Goal: Task Accomplishment & Management: Manage account settings

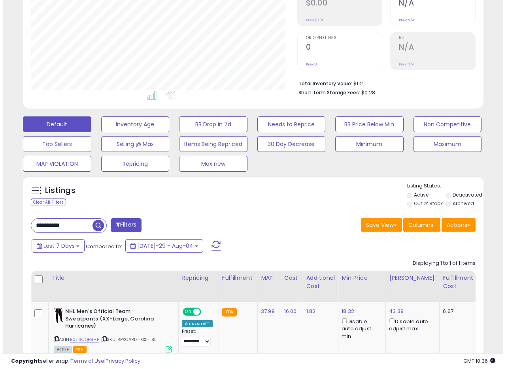
scroll to position [162, 266]
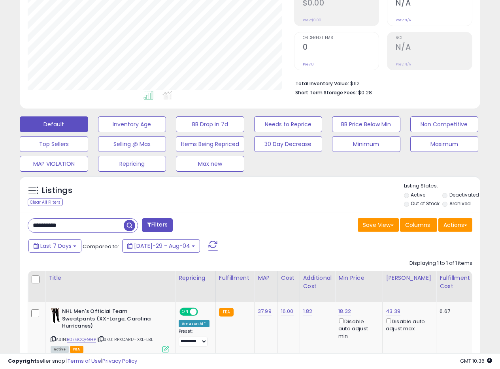
drag, startPoint x: 76, startPoint y: 228, endPoint x: 0, endPoint y: 218, distance: 76.4
click at [0, 219] on div "**********" at bounding box center [250, 161] width 500 height 537
paste input "text"
type input "**********"
click at [136, 226] on span "button" at bounding box center [137, 225] width 11 height 11
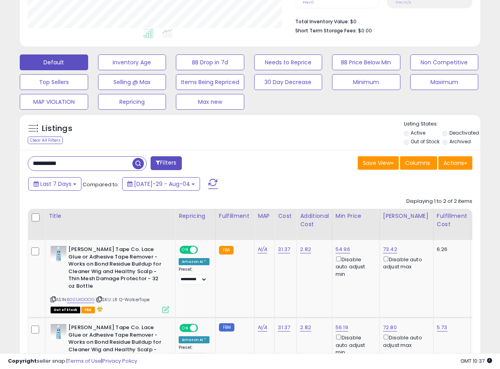
scroll to position [0, 0]
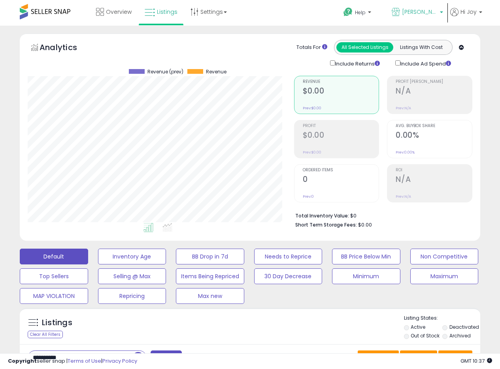
click at [431, 10] on span "[PERSON_NAME] [GEOGRAPHIC_DATA]" at bounding box center [420, 12] width 36 height 8
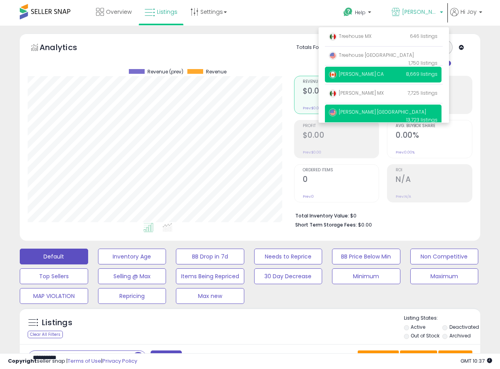
click at [354, 76] on span "[PERSON_NAME] CA" at bounding box center [356, 74] width 55 height 7
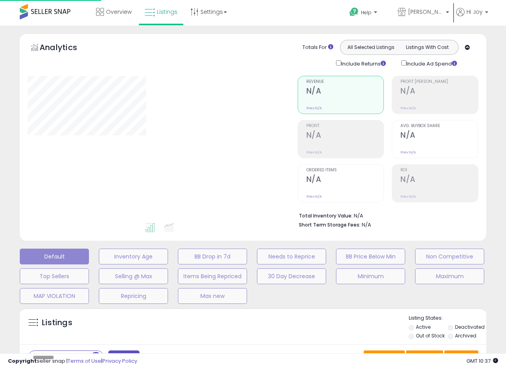
type input "**********"
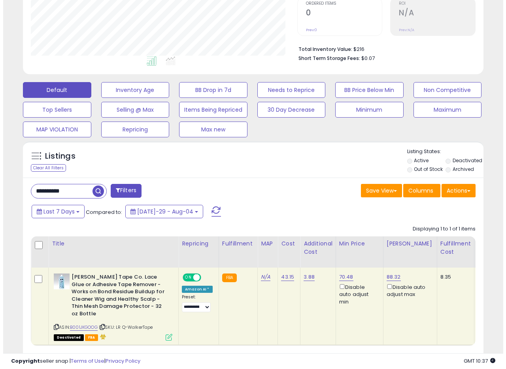
scroll to position [203, 0]
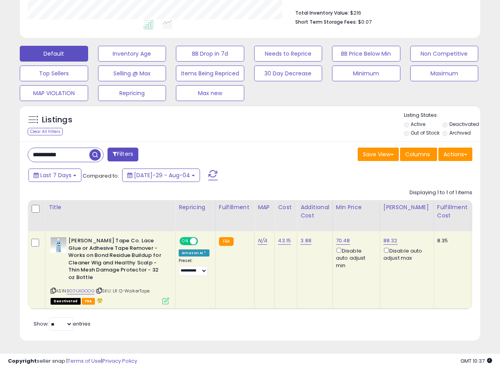
click at [163, 298] on icon at bounding box center [165, 301] width 7 height 7
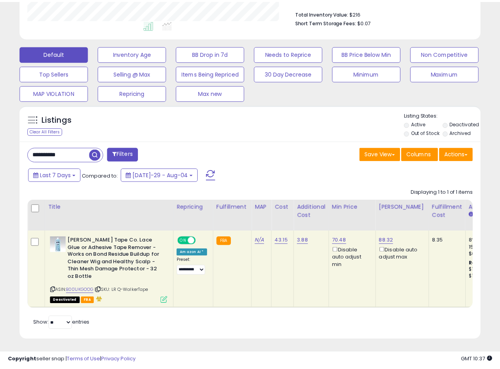
scroll to position [162, 269]
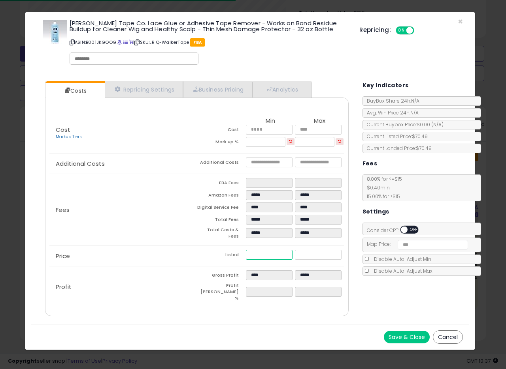
drag, startPoint x: 272, startPoint y: 250, endPoint x: 235, endPoint y: 248, distance: 37.2
click at [235, 250] on tr "Listed ***** *****" at bounding box center [270, 256] width 147 height 12
paste input "number"
type input "****"
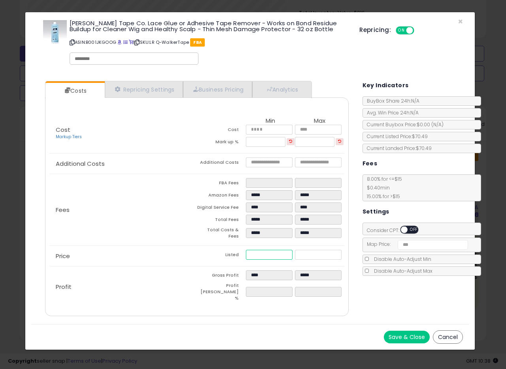
type input "*****"
type input "******"
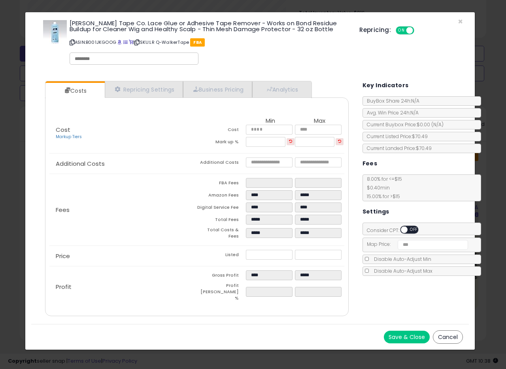
type input "*******"
click at [210, 246] on div "Price Listed ***** *****" at bounding box center [196, 256] width 294 height 20
click at [401, 331] on button "Save & Close" at bounding box center [407, 337] width 46 height 13
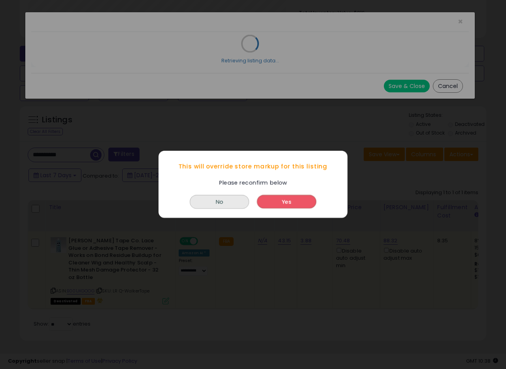
click at [293, 207] on button "Yes" at bounding box center [286, 202] width 59 height 13
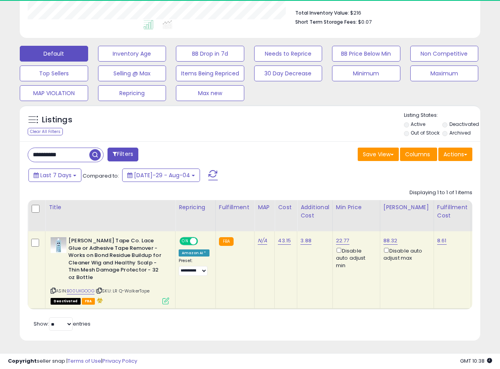
scroll to position [394951, 394847]
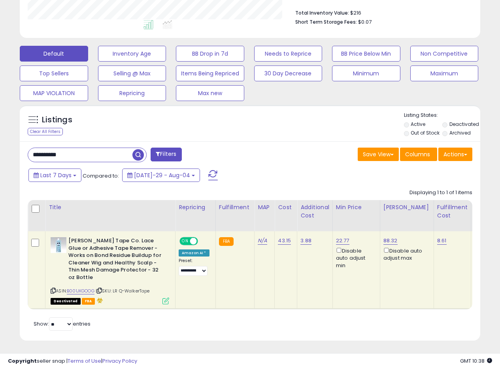
drag, startPoint x: 83, startPoint y: 154, endPoint x: 8, endPoint y: 160, distance: 74.9
click at [8, 160] on div "**********" at bounding box center [250, 90] width 492 height 520
paste input "text"
click at [143, 155] on span "button" at bounding box center [137, 154] width 11 height 11
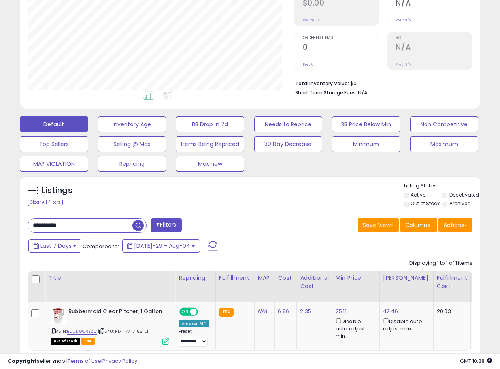
scroll to position [162, 266]
drag, startPoint x: 92, startPoint y: 231, endPoint x: 0, endPoint y: 227, distance: 92.5
click at [0, 227] on div "**********" at bounding box center [250, 152] width 500 height 519
paste input "text"
type input "**********"
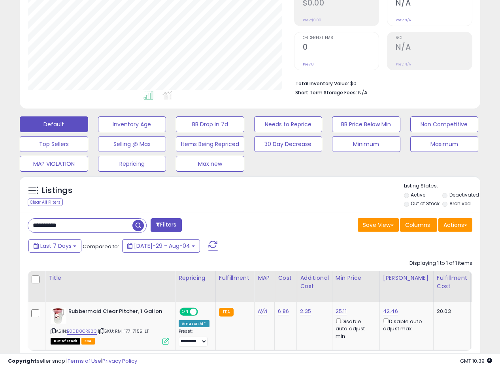
click at [139, 230] on span "button" at bounding box center [137, 225] width 11 height 11
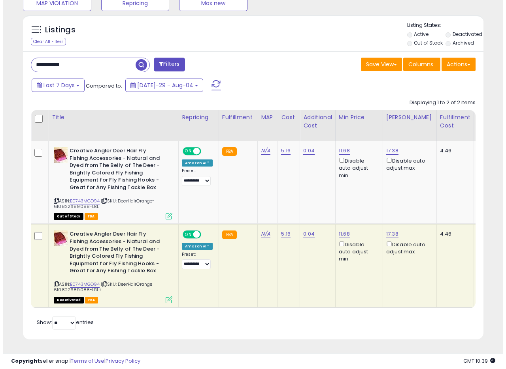
scroll to position [299, 0]
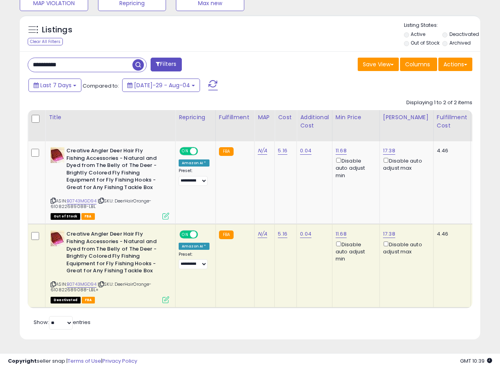
click at [167, 297] on icon at bounding box center [165, 300] width 7 height 7
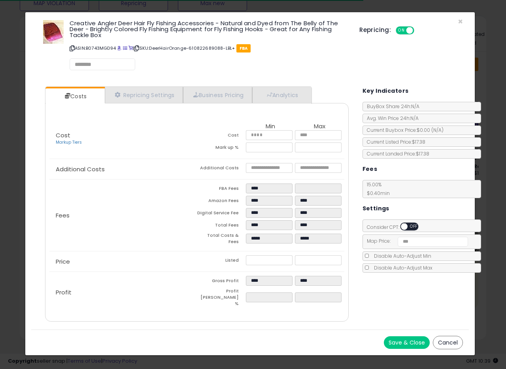
click at [330, 54] on p "ASIN: B0743MGD94 | SKU: DeerHairOrange-610822689088-LBL+ FBA" at bounding box center [209, 48] width 278 height 13
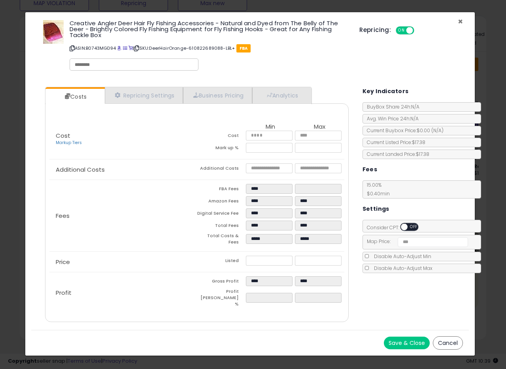
click at [460, 21] on span "×" at bounding box center [460, 21] width 5 height 11
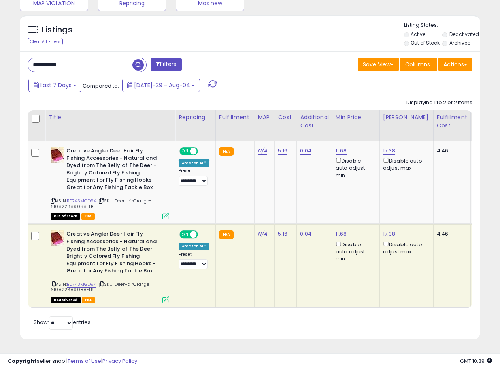
scroll to position [0, 0]
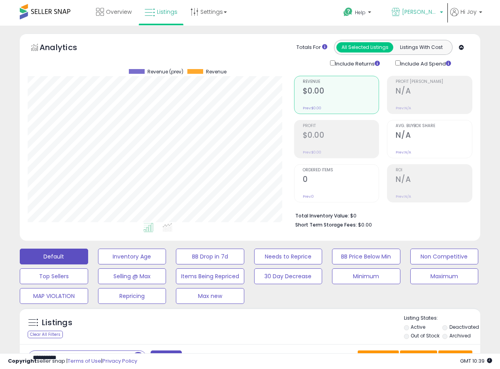
click at [433, 8] on link "[PERSON_NAME] CA" at bounding box center [417, 13] width 63 height 26
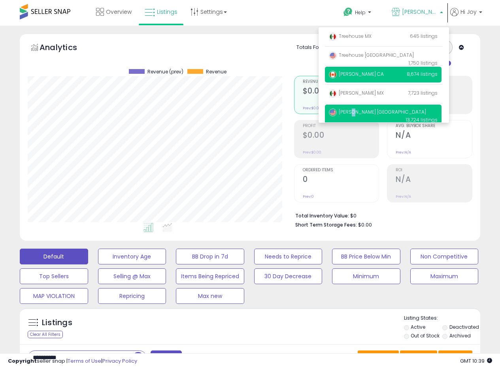
click at [354, 109] on span "[PERSON_NAME] [GEOGRAPHIC_DATA]" at bounding box center [377, 112] width 97 height 7
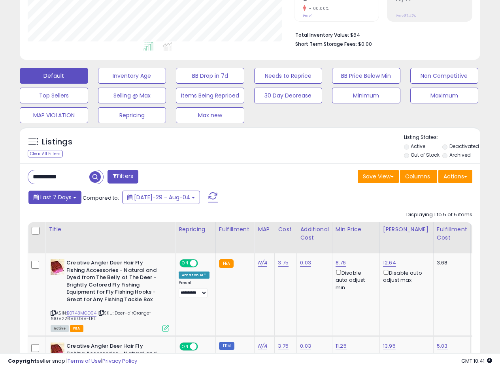
scroll to position [237, 0]
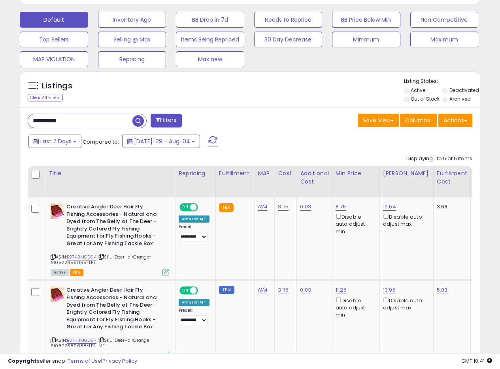
drag, startPoint x: 79, startPoint y: 122, endPoint x: 0, endPoint y: 112, distance: 79.7
click at [0, 112] on div "**********" at bounding box center [250, 232] width 500 height 887
paste input "text"
click at [136, 121] on span "button" at bounding box center [137, 120] width 11 height 11
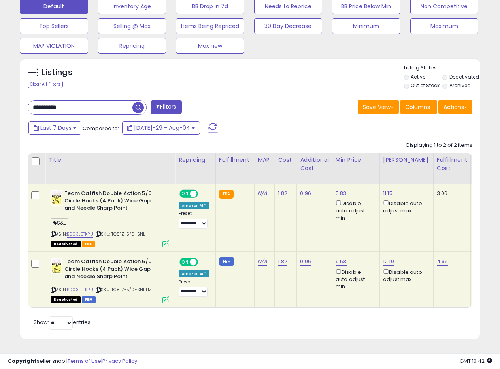
scroll to position [256, 0]
click at [231, 234] on td "FBA" at bounding box center [234, 218] width 39 height 68
click at [235, 229] on td "FBA" at bounding box center [234, 218] width 39 height 68
drag, startPoint x: 345, startPoint y: 254, endPoint x: 335, endPoint y: 255, distance: 10.3
click at [335, 258] on div "9.53 Disable auto adjust min" at bounding box center [354, 274] width 38 height 32
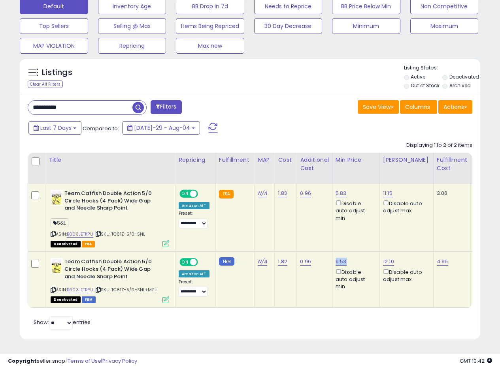
copy link "9.53"
drag, startPoint x: 77, startPoint y: 102, endPoint x: 1, endPoint y: 99, distance: 75.9
click at [1, 99] on div "**********" at bounding box center [250, 72] width 500 height 594
paste input "text"
click at [138, 102] on span "button" at bounding box center [137, 107] width 11 height 11
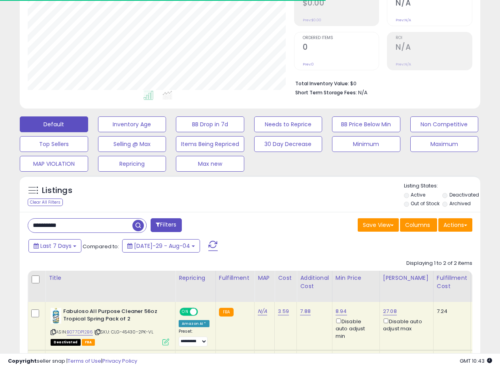
scroll to position [162, 266]
drag, startPoint x: 76, startPoint y: 227, endPoint x: 0, endPoint y: 222, distance: 76.1
click at [0, 222] on div "**********" at bounding box center [250, 177] width 500 height 568
paste input "text"
type input "**********"
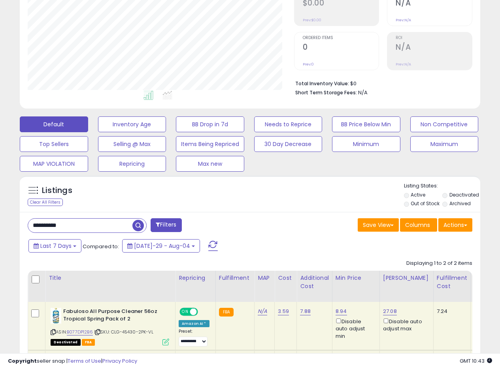
click at [137, 224] on span "button" at bounding box center [137, 225] width 11 height 11
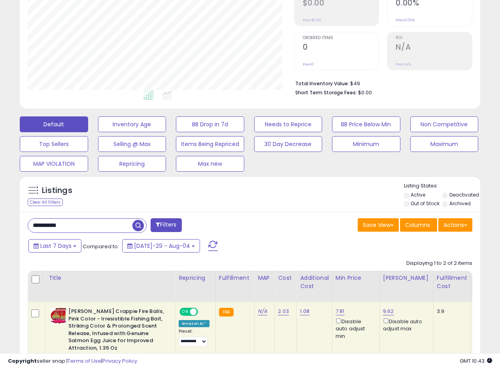
scroll to position [312, 0]
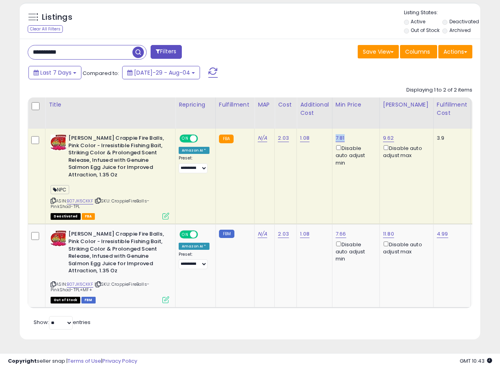
drag, startPoint x: 346, startPoint y: 132, endPoint x: 334, endPoint y: 134, distance: 12.4
click at [335, 135] on div "7.81 Disable auto adjust min" at bounding box center [354, 151] width 38 height 32
copy link "7.81"
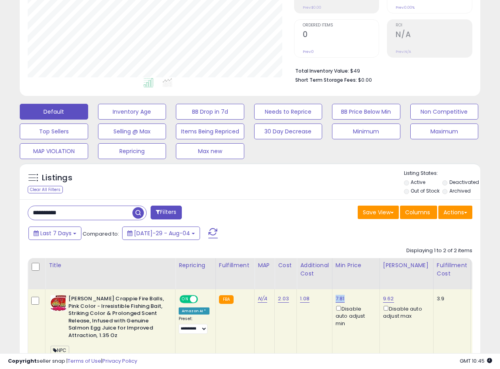
scroll to position [192, 0]
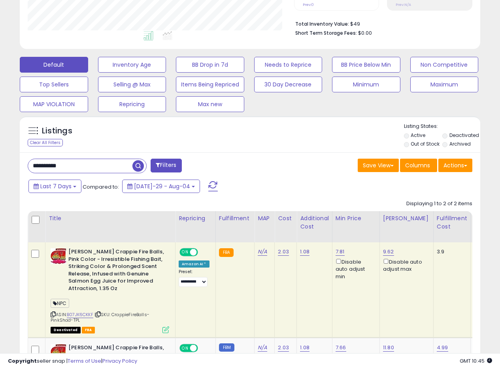
click at [314, 149] on div "Listings Clear All Filters Listing States:" at bounding box center [250, 136] width 460 height 27
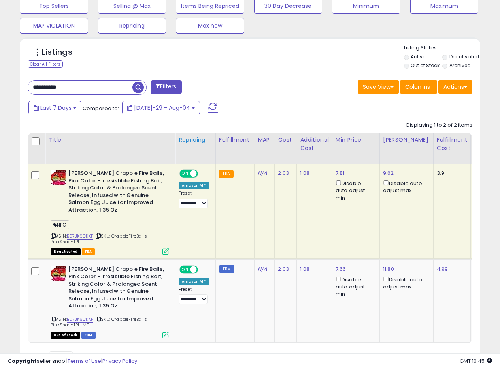
scroll to position [271, 0]
drag, startPoint x: 77, startPoint y: 90, endPoint x: 0, endPoint y: 72, distance: 78.8
click at [0, 72] on div "**********" at bounding box center [250, 80] width 500 height 650
paste input "text"
click at [137, 84] on span "button" at bounding box center [137, 86] width 11 height 11
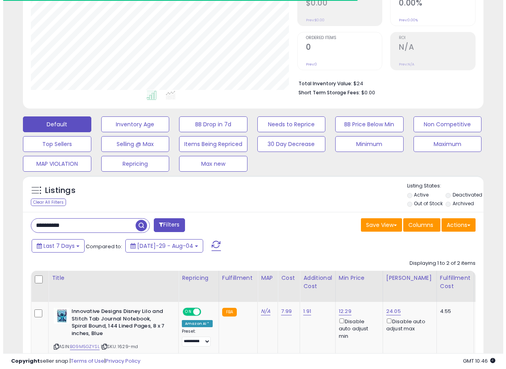
scroll to position [162, 266]
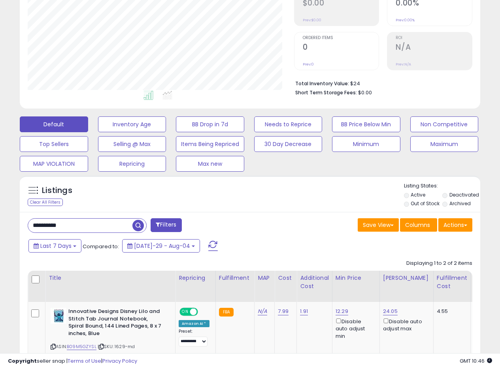
drag, startPoint x: 82, startPoint y: 222, endPoint x: 0, endPoint y: 215, distance: 82.5
click at [0, 217] on div "**********" at bounding box center [250, 191] width 500 height 596
paste input "text"
click at [138, 227] on span "button" at bounding box center [137, 225] width 11 height 11
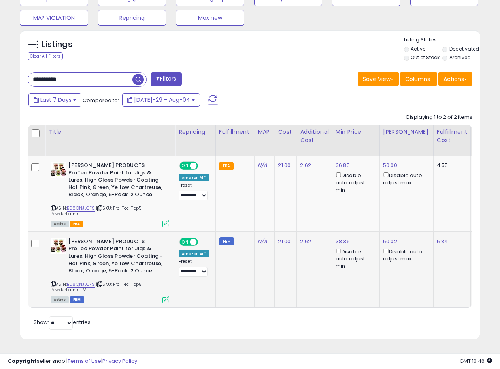
click at [166, 297] on icon at bounding box center [165, 300] width 7 height 7
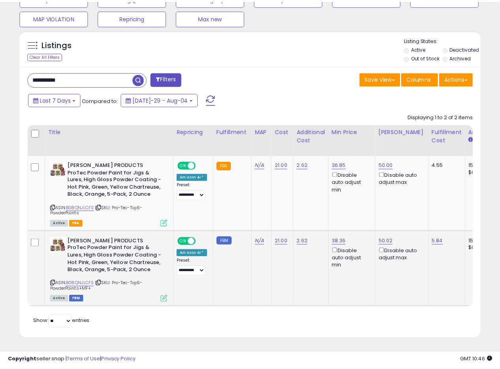
scroll to position [162, 269]
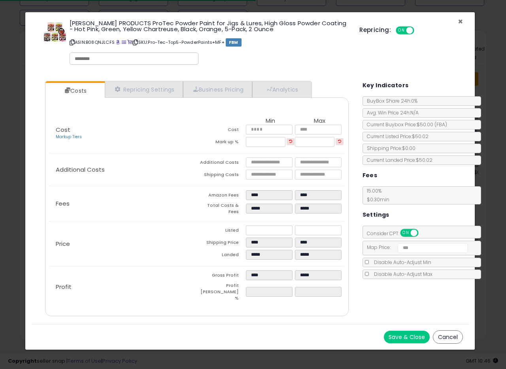
click at [460, 20] on span "×" at bounding box center [460, 21] width 5 height 11
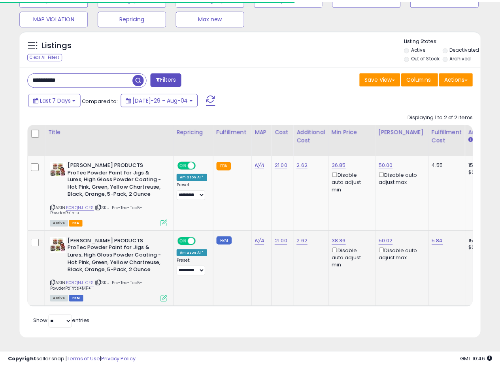
scroll to position [394951, 394847]
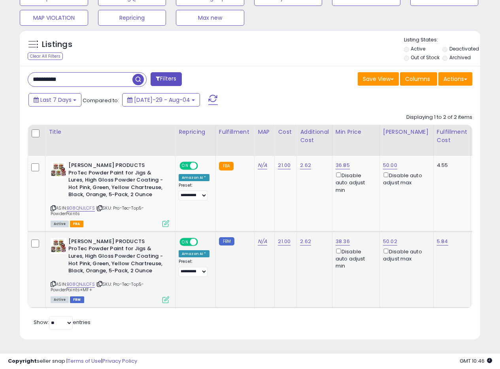
click at [337, 249] on div "Disable auto adjust min" at bounding box center [354, 258] width 38 height 23
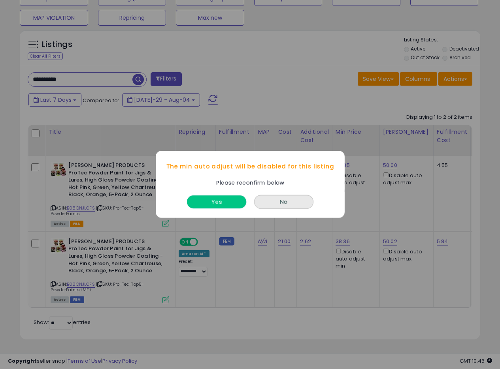
click at [231, 200] on button "Yes" at bounding box center [216, 202] width 59 height 13
click at [223, 203] on button "Yes" at bounding box center [216, 202] width 59 height 13
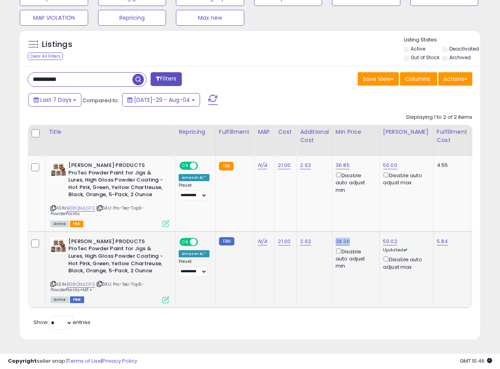
drag, startPoint x: 350, startPoint y: 238, endPoint x: 335, endPoint y: 237, distance: 15.0
click at [335, 238] on div "38.36 Disable auto adjust min" at bounding box center [354, 254] width 38 height 32
drag, startPoint x: 80, startPoint y: 74, endPoint x: 0, endPoint y: 52, distance: 82.7
click at [0, 52] on div "**********" at bounding box center [250, 58] width 500 height 622
paste input "text"
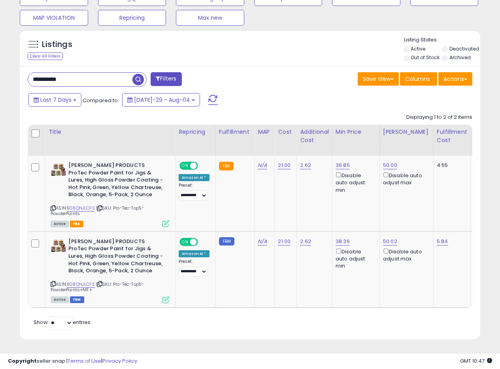
click at [137, 74] on span "button" at bounding box center [137, 79] width 11 height 11
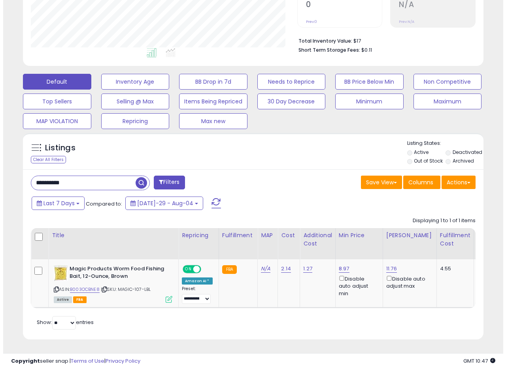
scroll to position [181, 0]
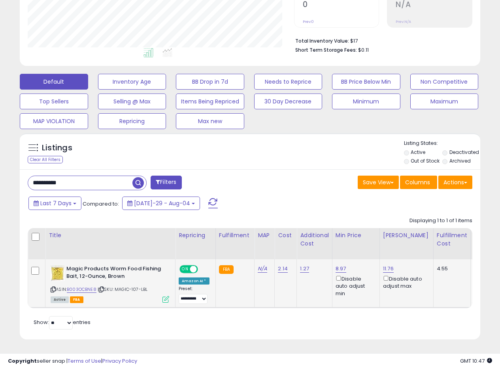
click at [165, 296] on icon at bounding box center [165, 299] width 7 height 7
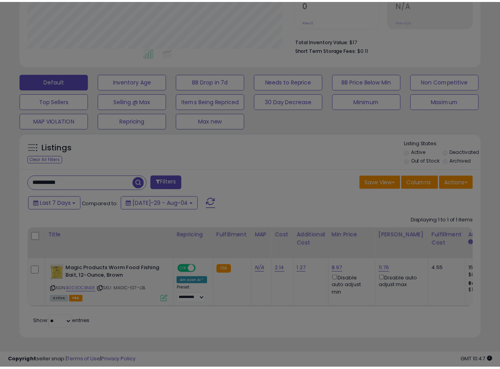
scroll to position [162, 269]
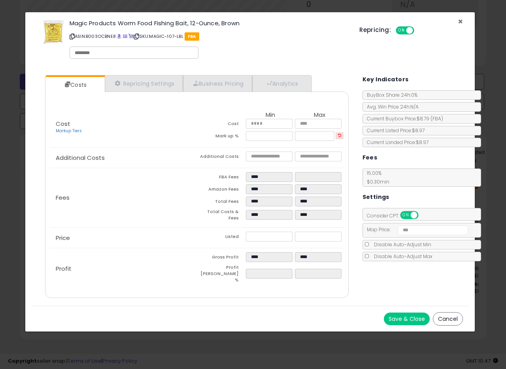
click at [461, 19] on span "×" at bounding box center [460, 21] width 5 height 11
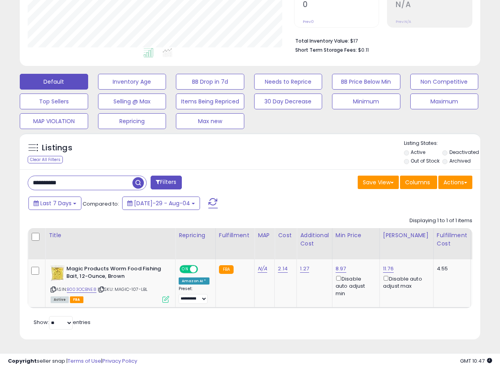
scroll to position [394951, 394847]
drag, startPoint x: 75, startPoint y: 177, endPoint x: 0, endPoint y: 167, distance: 75.4
click at [0, 168] on div "**********" at bounding box center [250, 110] width 500 height 519
paste input "text"
click at [136, 177] on span "button" at bounding box center [137, 182] width 11 height 11
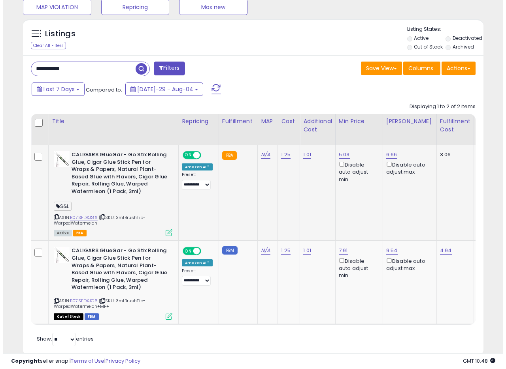
scroll to position [290, 0]
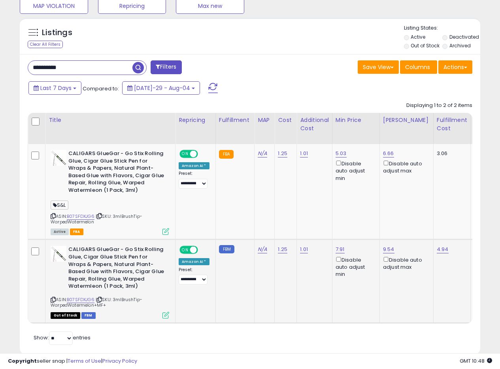
click at [166, 312] on icon at bounding box center [165, 315] width 7 height 7
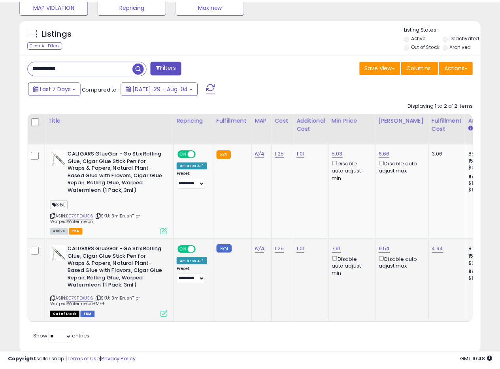
scroll to position [162, 269]
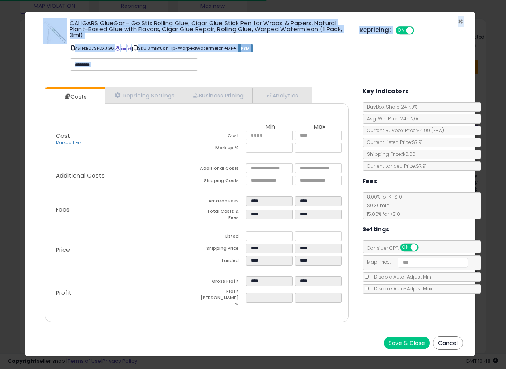
click at [458, 22] on div "× Close CALIGARS GlueGar - Go Stix Rolling Glue, Cigar Glue Stick Pen for Wraps…" at bounding box center [249, 46] width 437 height 69
click at [458, 19] on span "×" at bounding box center [460, 21] width 5 height 11
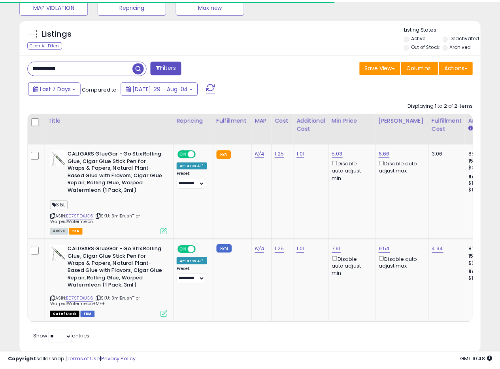
scroll to position [394951, 394847]
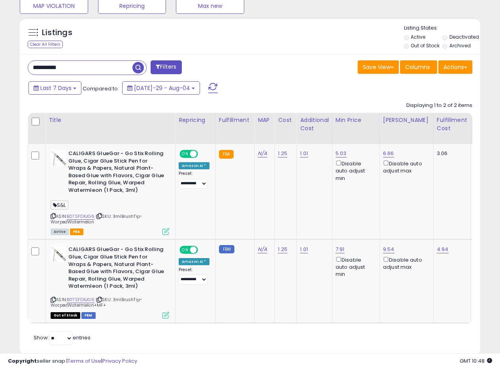
drag, startPoint x: 90, startPoint y: 72, endPoint x: 0, endPoint y: 50, distance: 92.3
click at [0, 50] on div "**********" at bounding box center [250, 60] width 500 height 650
paste input "text"
click at [134, 64] on span "button" at bounding box center [137, 67] width 11 height 11
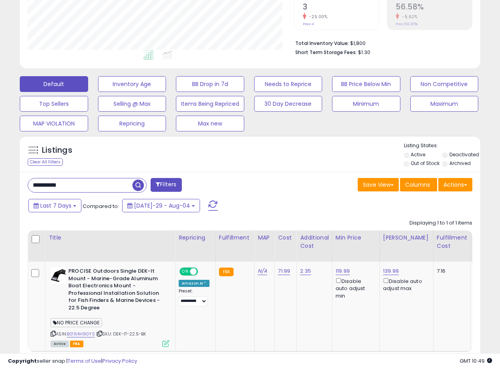
scroll to position [222, 0]
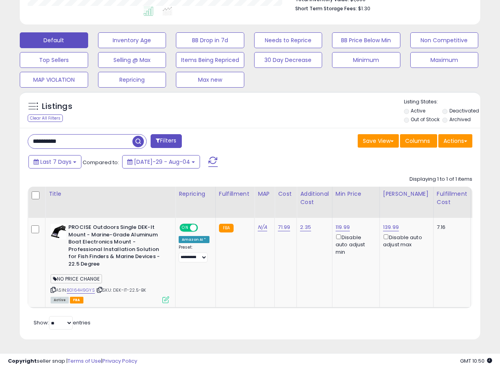
drag, startPoint x: 79, startPoint y: 132, endPoint x: 8, endPoint y: 134, distance: 71.5
click at [8, 134] on div "**********" at bounding box center [250, 83] width 492 height 533
paste input "text"
click at [133, 139] on span "button" at bounding box center [137, 141] width 11 height 11
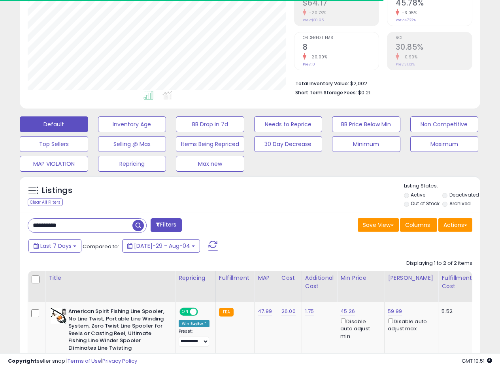
scroll to position [162, 266]
drag, startPoint x: 75, startPoint y: 226, endPoint x: 0, endPoint y: 214, distance: 75.6
click at [12, 221] on div "**********" at bounding box center [250, 209] width 492 height 616
paste input "text"
click at [137, 226] on span "button" at bounding box center [137, 225] width 11 height 11
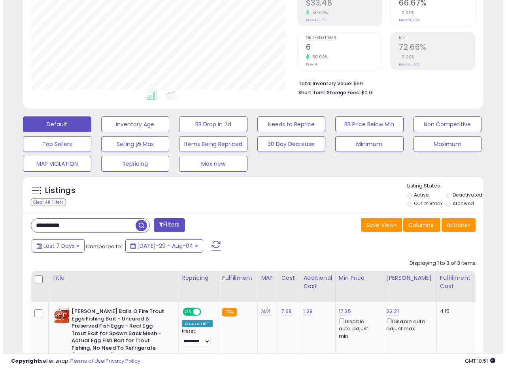
scroll to position [365, 0]
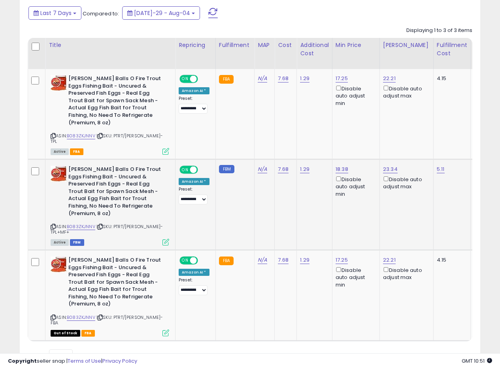
click at [164, 239] on icon at bounding box center [165, 242] width 7 height 7
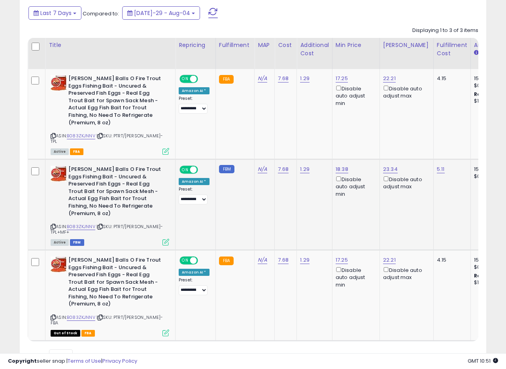
scroll to position [162, 269]
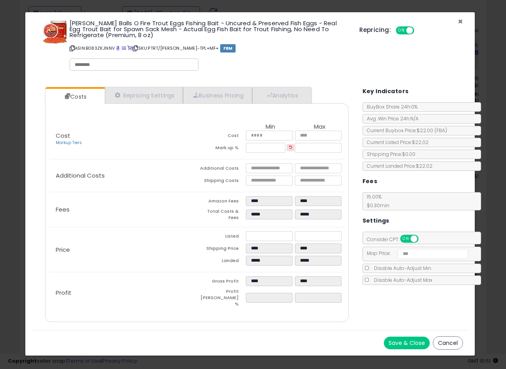
click at [459, 19] on span "×" at bounding box center [460, 21] width 5 height 11
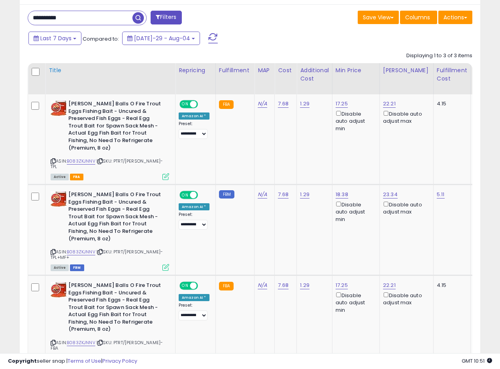
scroll to position [326, 0]
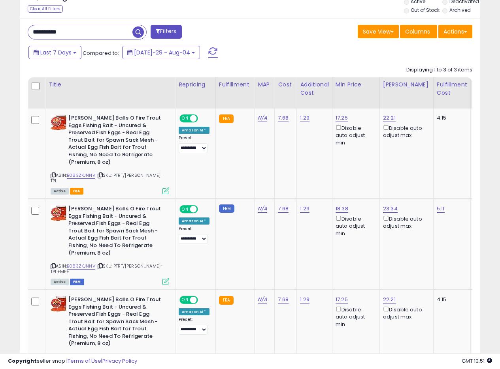
drag, startPoint x: 81, startPoint y: 33, endPoint x: 0, endPoint y: 13, distance: 83.1
click at [0, 13] on div "**********" at bounding box center [250, 71] width 500 height 742
paste input "text"
click at [136, 31] on span "button" at bounding box center [137, 31] width 11 height 11
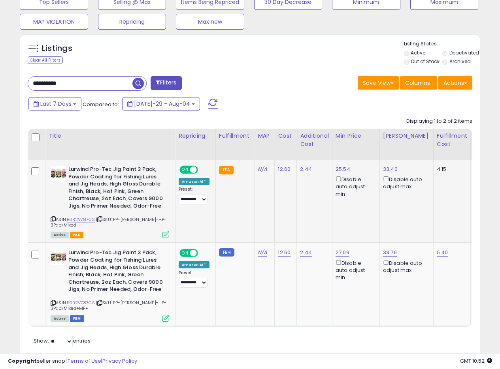
scroll to position [299, 0]
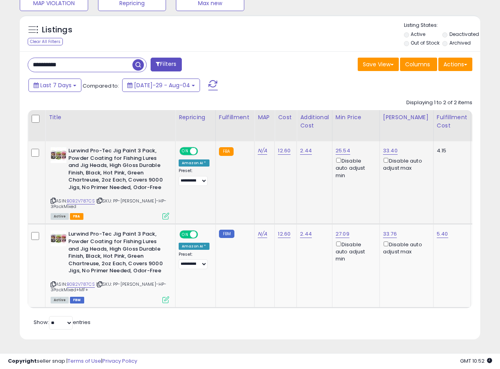
click at [267, 181] on td "N/A" at bounding box center [264, 182] width 20 height 83
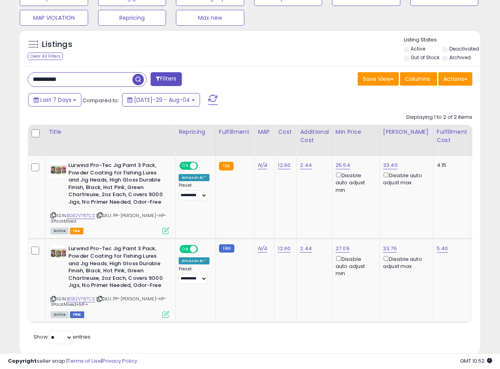
scroll to position [260, 0]
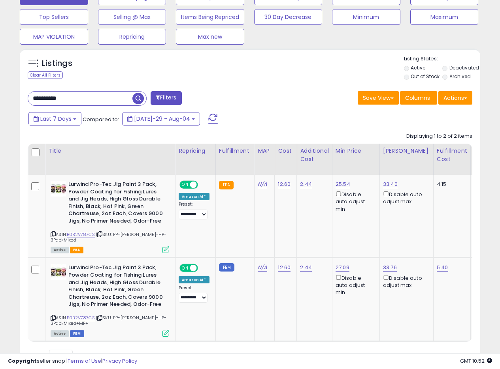
drag, startPoint x: 81, startPoint y: 94, endPoint x: 0, endPoint y: 90, distance: 80.7
click at [0, 90] on div "**********" at bounding box center [250, 84] width 500 height 637
paste input "text"
click at [143, 97] on span "button" at bounding box center [137, 98] width 11 height 11
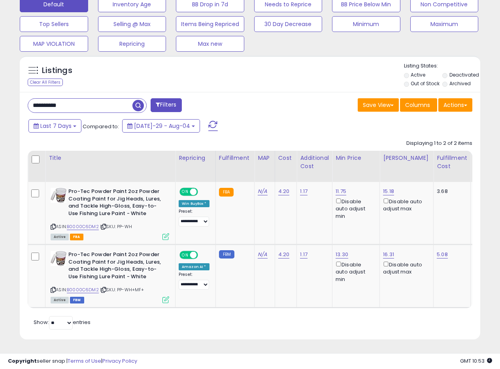
scroll to position [162, 266]
drag, startPoint x: 96, startPoint y: 96, endPoint x: 5, endPoint y: 96, distance: 90.5
click at [1, 95] on div "**********" at bounding box center [250, 71] width 500 height 596
paste input "text"
click at [135, 100] on span "button" at bounding box center [137, 105] width 11 height 11
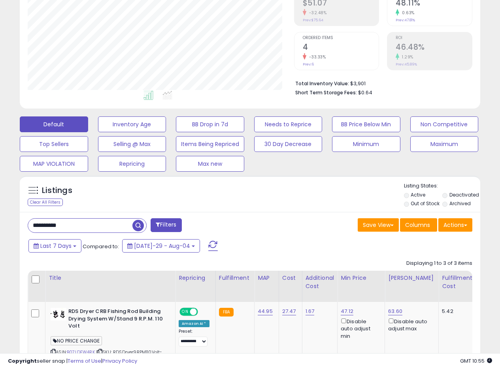
drag, startPoint x: 87, startPoint y: 224, endPoint x: 0, endPoint y: 223, distance: 86.9
click at [2, 222] on div "**********" at bounding box center [250, 233] width 500 height 680
paste input "text"
click at [138, 228] on span "button" at bounding box center [137, 225] width 11 height 11
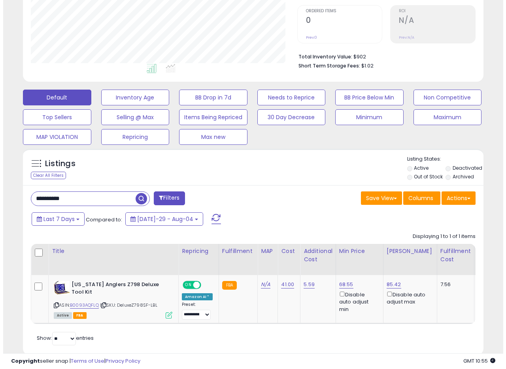
scroll to position [181, 0]
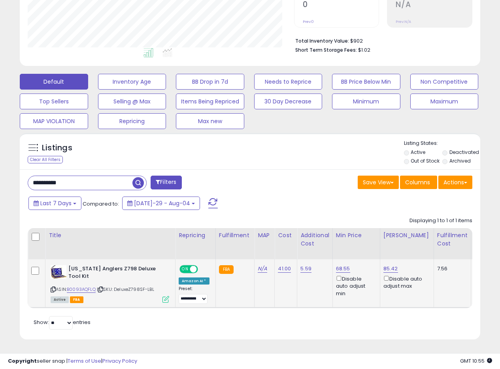
click at [166, 296] on icon at bounding box center [165, 299] width 7 height 7
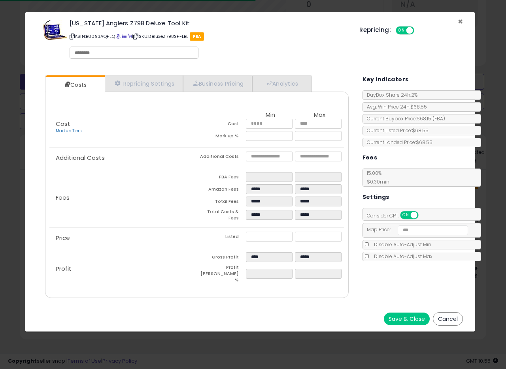
click at [458, 23] on span "×" at bounding box center [460, 21] width 5 height 11
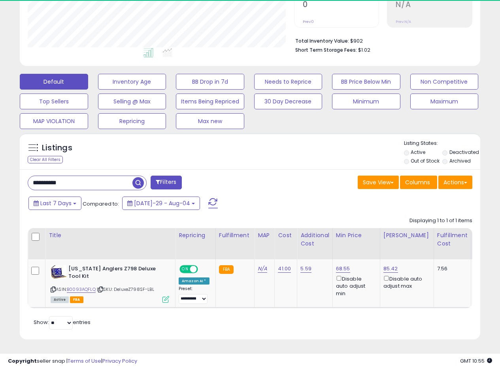
scroll to position [394951, 394847]
drag, startPoint x: 86, startPoint y: 178, endPoint x: 4, endPoint y: 175, distance: 81.8
click at [4, 175] on div "**********" at bounding box center [250, 104] width 492 height 491
paste input "text"
click at [135, 177] on span "button" at bounding box center [137, 182] width 11 height 11
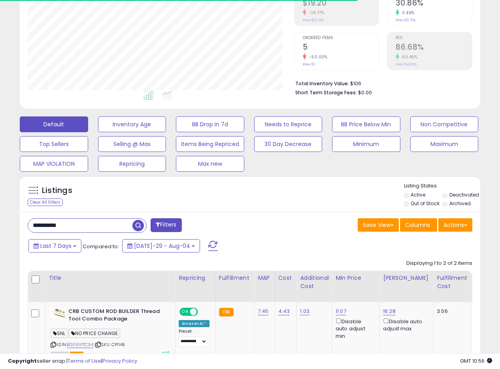
scroll to position [162, 266]
drag, startPoint x: 84, startPoint y: 227, endPoint x: 0, endPoint y: 219, distance: 84.2
click at [3, 221] on div "**********" at bounding box center [250, 189] width 500 height 592
paste input "text"
type input "**********"
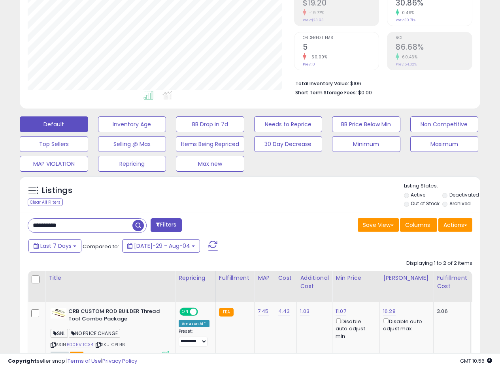
click at [139, 223] on span "button" at bounding box center [137, 225] width 11 height 11
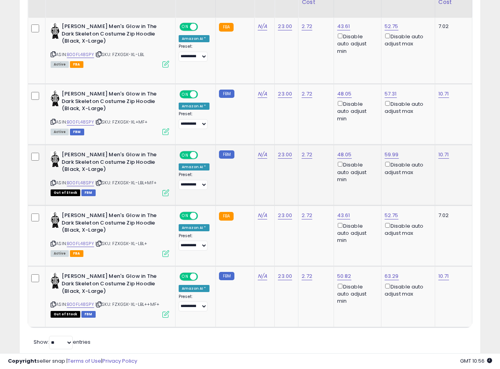
scroll to position [404, 0]
